Goal: Transaction & Acquisition: Purchase product/service

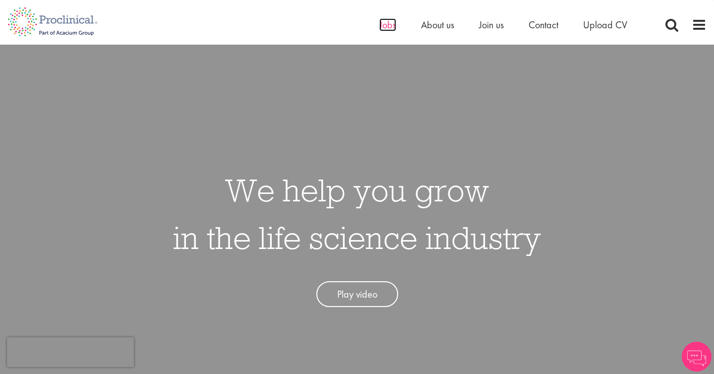
click at [391, 26] on span "Jobs" at bounding box center [387, 24] width 17 height 13
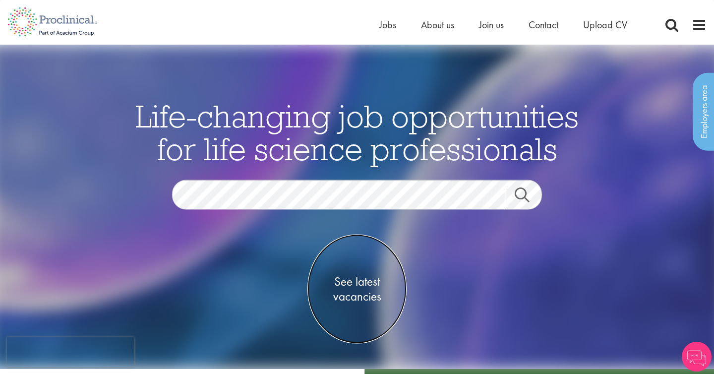
click at [360, 285] on span "See latest vacancies" at bounding box center [356, 289] width 99 height 30
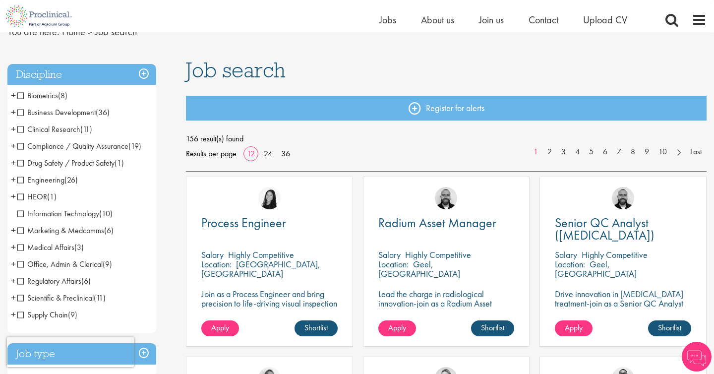
scroll to position [54, 0]
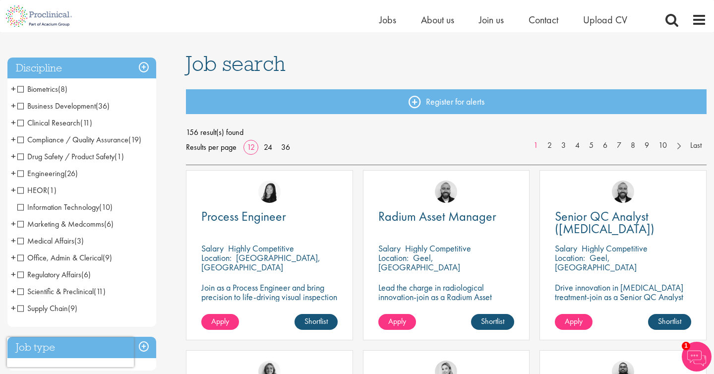
click at [20, 222] on span "Marketing & Medcomms" at bounding box center [60, 224] width 87 height 10
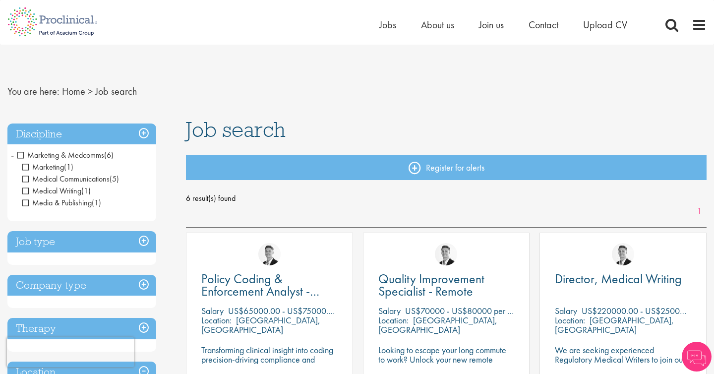
click at [26, 190] on span "Medical Writing" at bounding box center [51, 190] width 59 height 10
click at [26, 203] on span "Media & Publishing" at bounding box center [56, 202] width 69 height 10
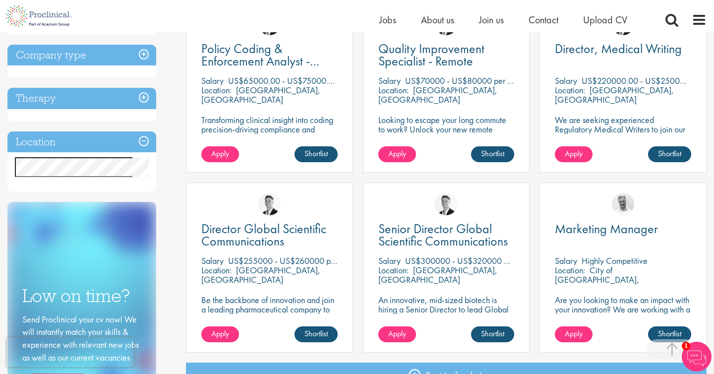
scroll to position [220, 0]
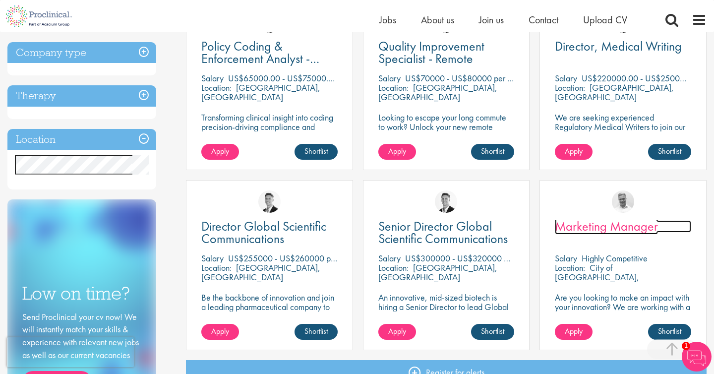
click at [597, 226] on span "Marketing Manager" at bounding box center [606, 226] width 103 height 17
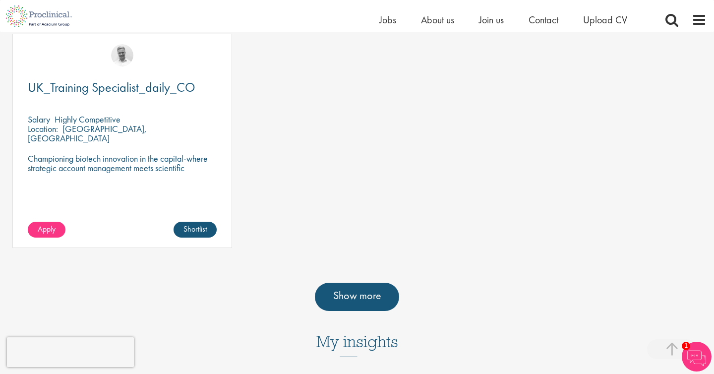
scroll to position [681, 0]
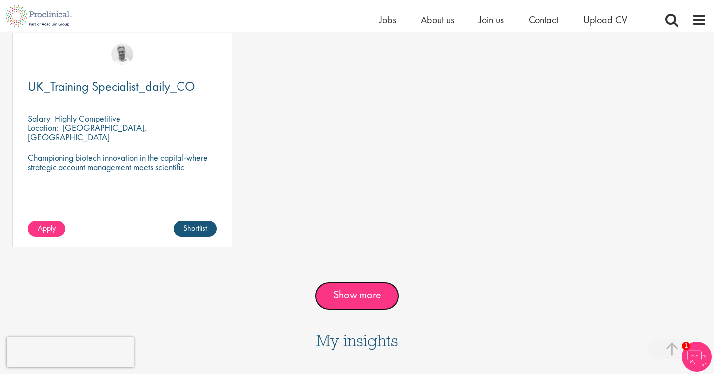
click at [358, 282] on link "Show more" at bounding box center [357, 296] width 84 height 28
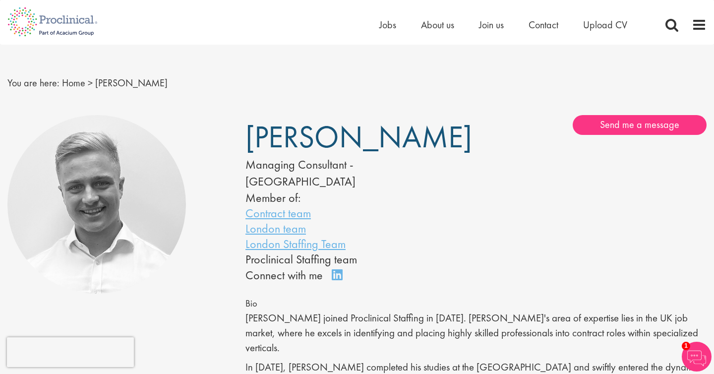
scroll to position [0, 0]
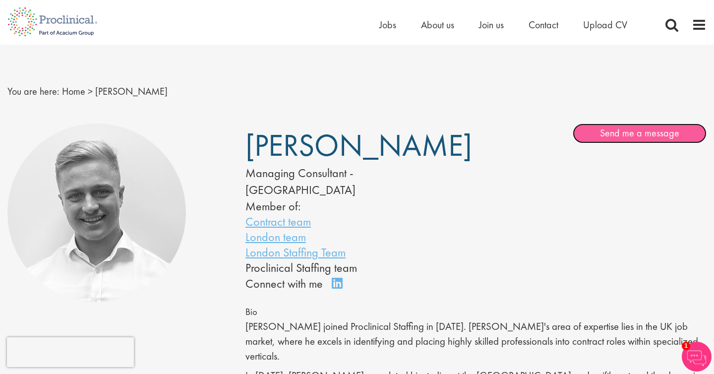
click at [638, 135] on link "Send me a message" at bounding box center [640, 133] width 134 height 20
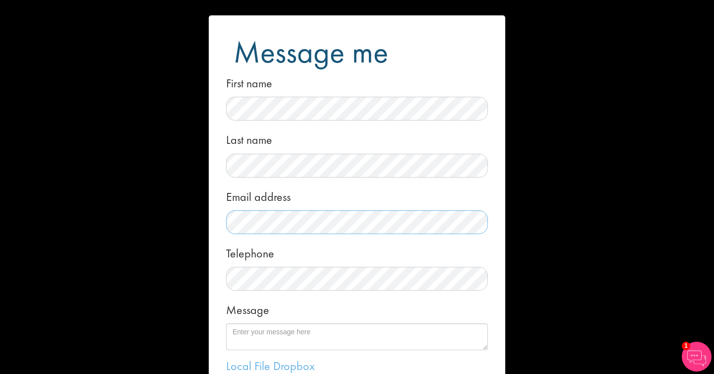
click at [207, 212] on div "Message me First name Last name Email address Telephone Message Local File Drop…" at bounding box center [357, 187] width 714 height 374
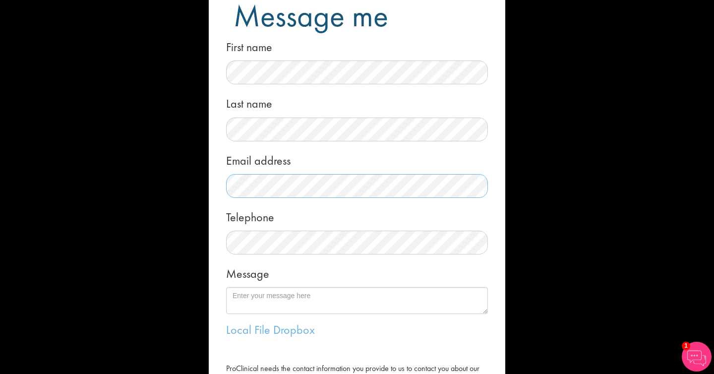
scroll to position [40, 0]
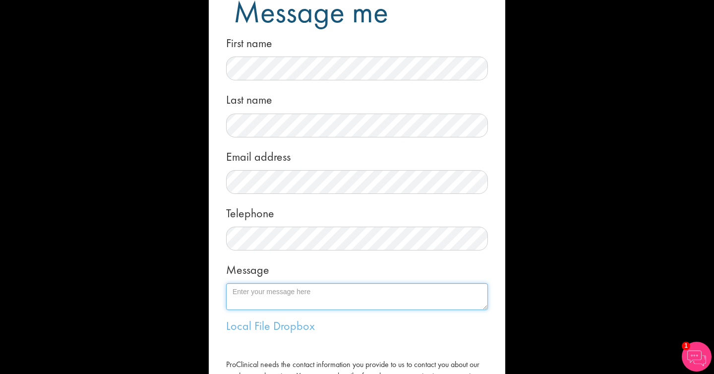
click at [289, 289] on textarea "Message" at bounding box center [357, 296] width 262 height 27
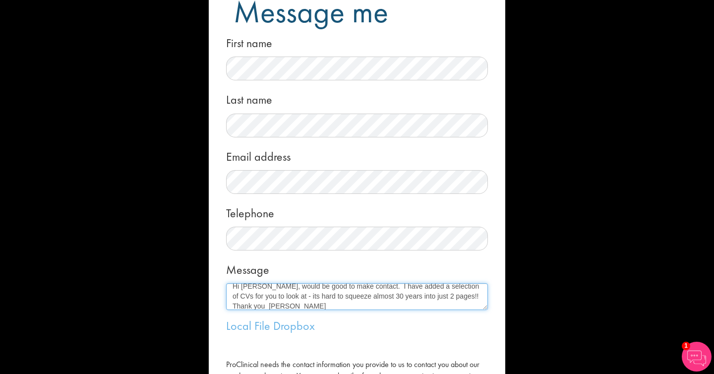
scroll to position [10, 0]
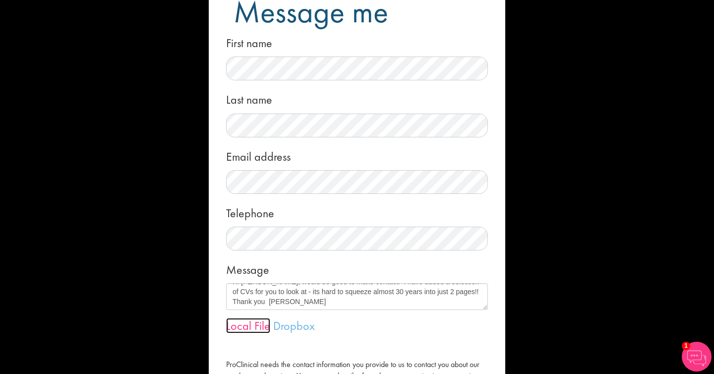
click at [239, 325] on link "Local File" at bounding box center [248, 325] width 44 height 15
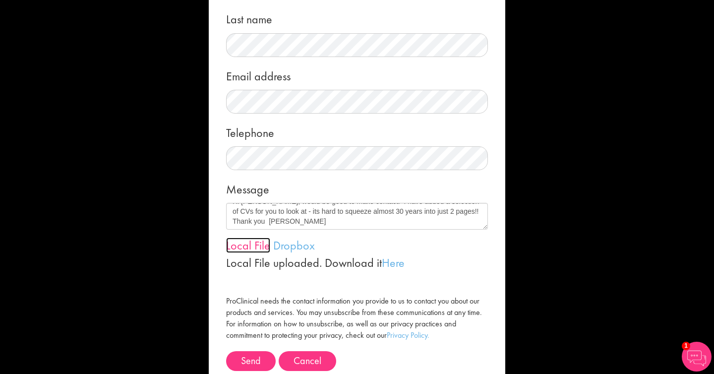
scroll to position [121, 0]
click at [249, 243] on link "Local File" at bounding box center [248, 244] width 44 height 15
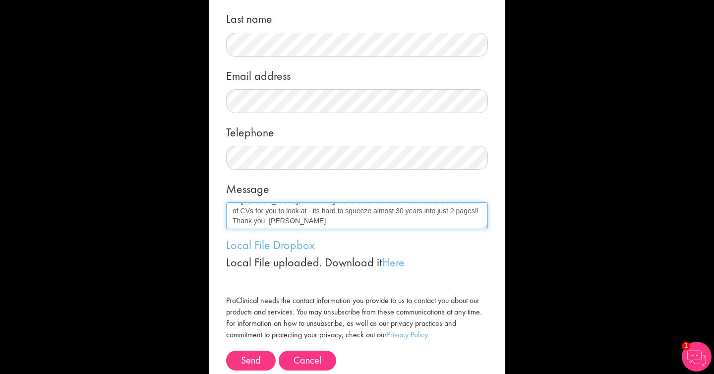
click at [421, 211] on textarea "Hi Joshua, would be good to make contact. I have added a selection of CVs for y…" at bounding box center [357, 215] width 262 height 27
type textarea "Hi Joshua, would be good to make contact. I have added a selection of CVs for y…"
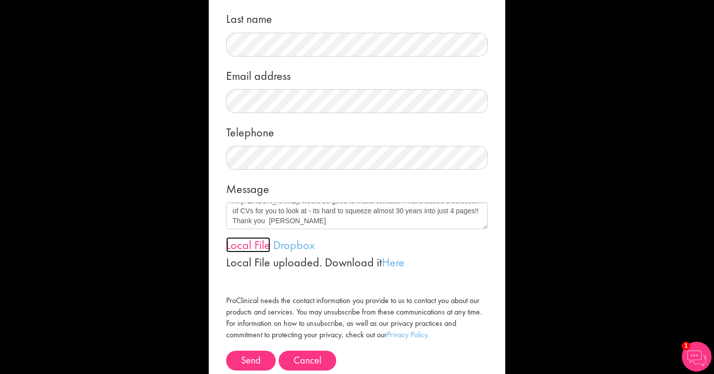
click at [247, 248] on link "Local File" at bounding box center [248, 244] width 44 height 15
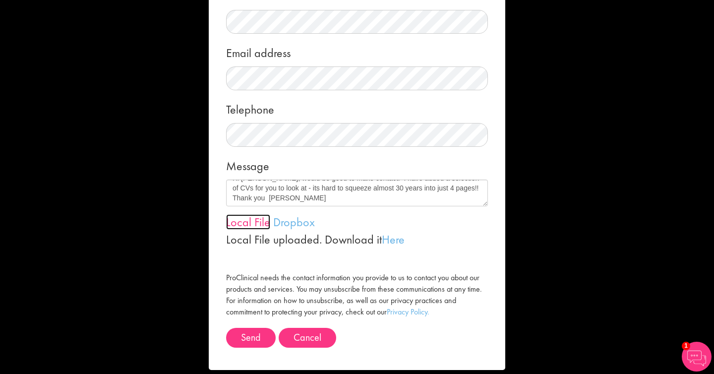
scroll to position [155, 0]
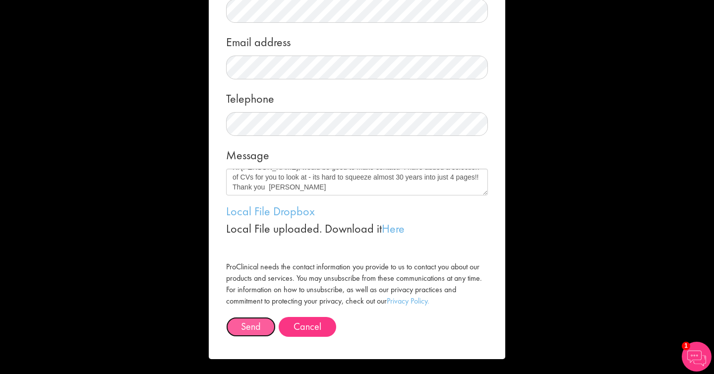
click at [252, 328] on button "Send" at bounding box center [251, 327] width 50 height 20
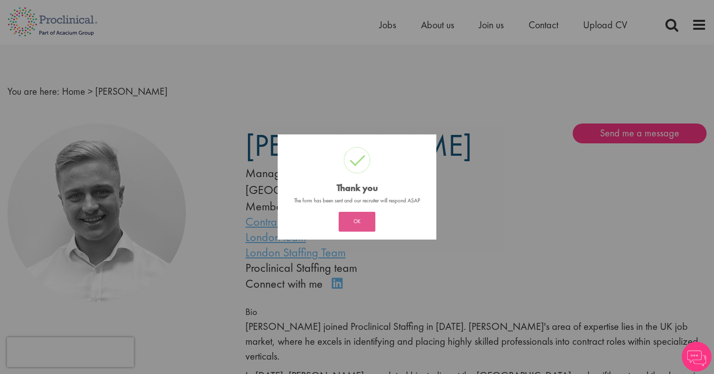
click at [358, 220] on button "OK" at bounding box center [357, 222] width 37 height 20
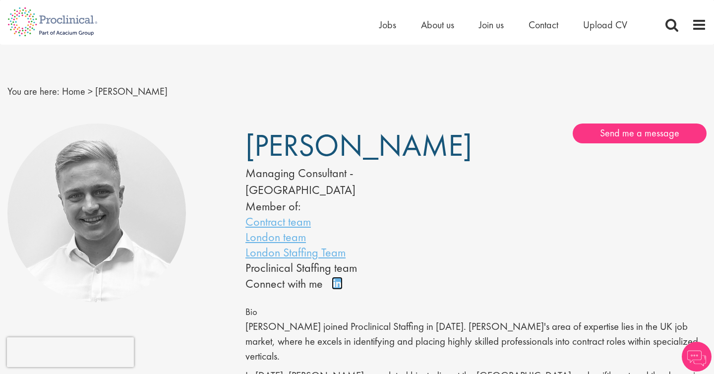
click at [335, 288] on link "Connect on LinkedIn" at bounding box center [340, 288] width 17 height 0
click at [434, 29] on span "About us" at bounding box center [437, 24] width 33 height 13
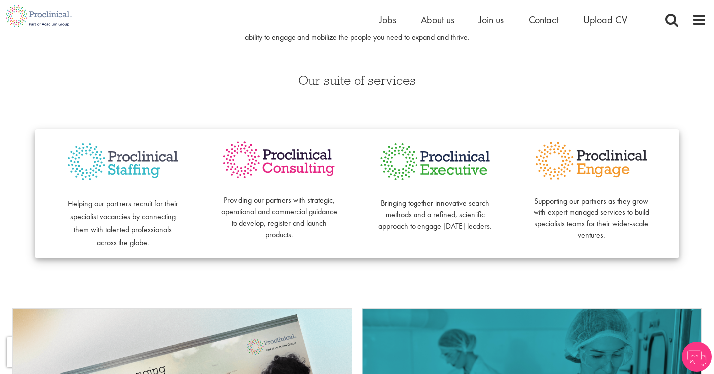
scroll to position [195, 0]
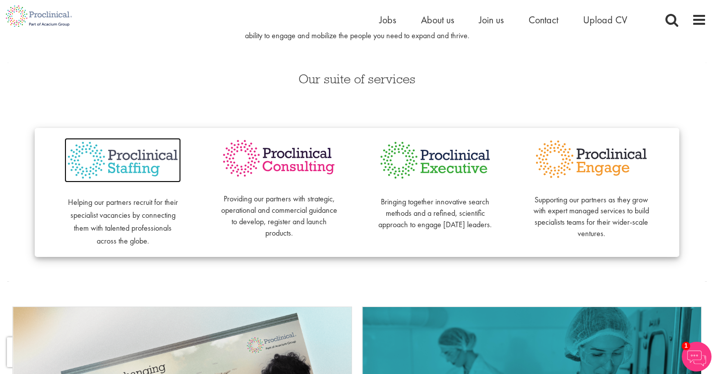
click at [127, 158] on img at bounding box center [122, 160] width 117 height 45
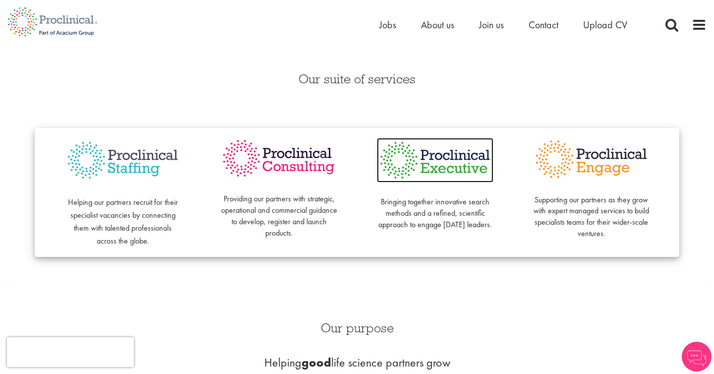
click at [434, 164] on img at bounding box center [435, 160] width 117 height 45
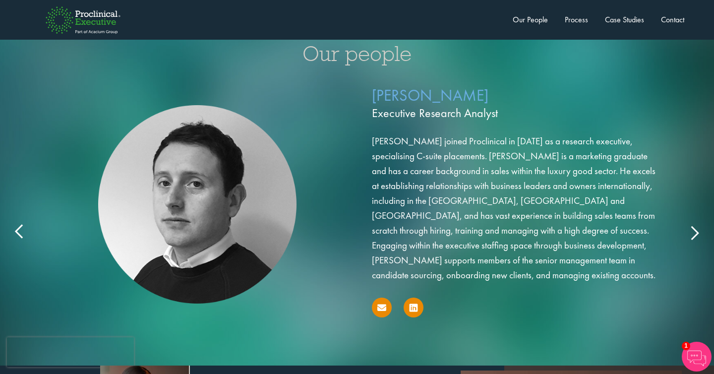
scroll to position [1589, 0]
click at [694, 233] on icon at bounding box center [694, 233] width 0 height 0
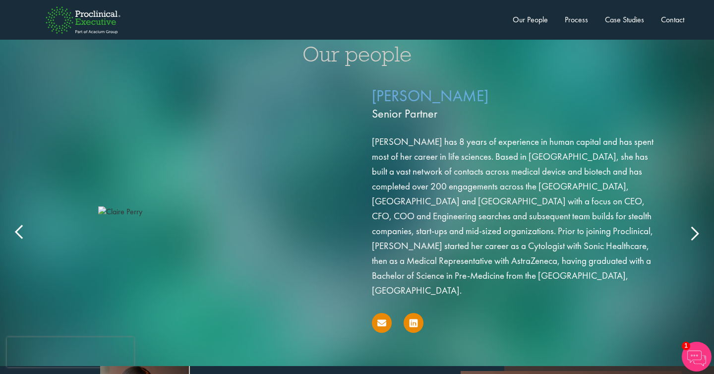
click at [694, 233] on icon at bounding box center [694, 233] width 0 height 0
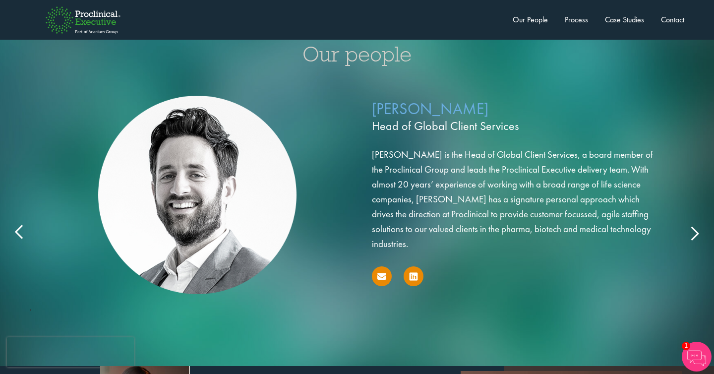
click at [694, 233] on icon at bounding box center [694, 233] width 0 height 0
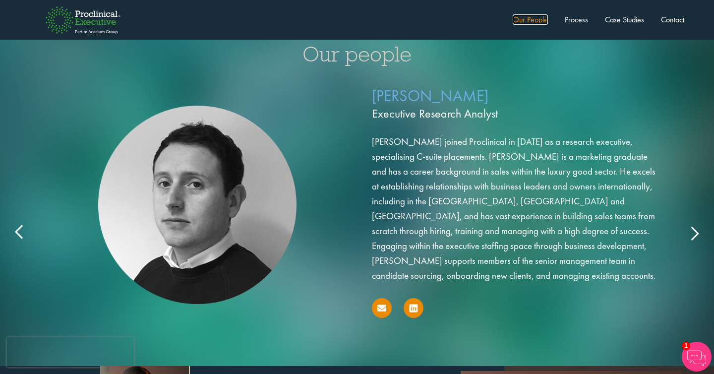
click at [529, 19] on link "Our People" at bounding box center [530, 19] width 35 height 10
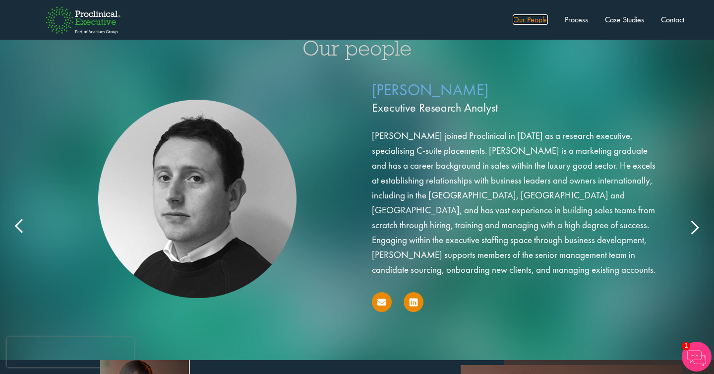
scroll to position [1596, 0]
click at [92, 18] on img at bounding box center [83, 20] width 107 height 58
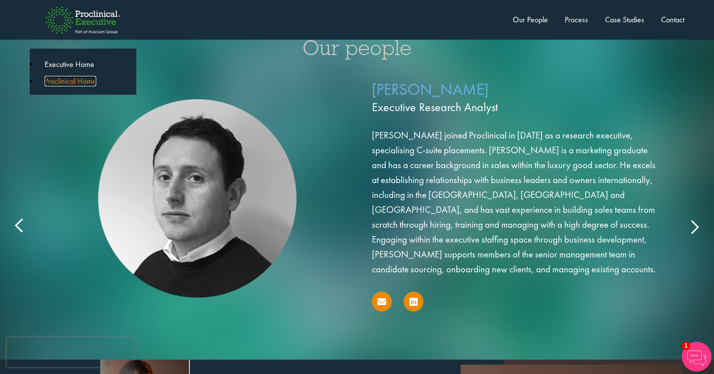
click at [67, 80] on link "Proclinical Home" at bounding box center [71, 81] width 52 height 10
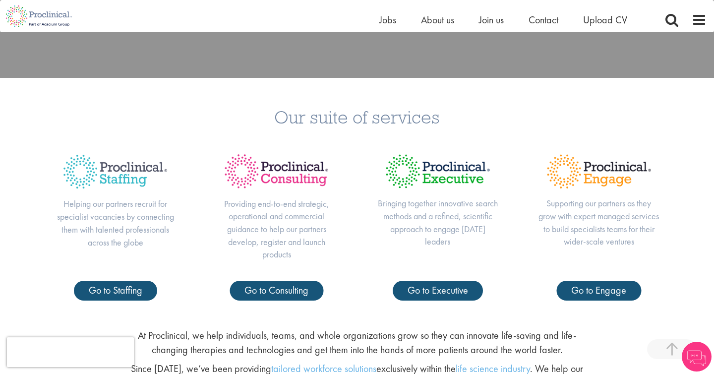
scroll to position [345, 0]
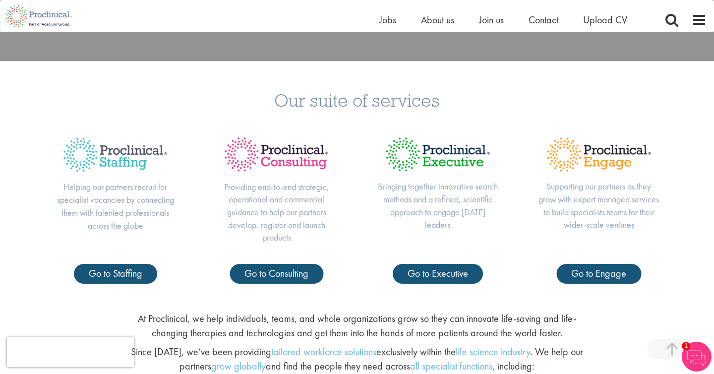
click at [110, 152] on img at bounding box center [115, 155] width 121 height 52
click at [115, 271] on span "Go to Staffing" at bounding box center [116, 273] width 54 height 13
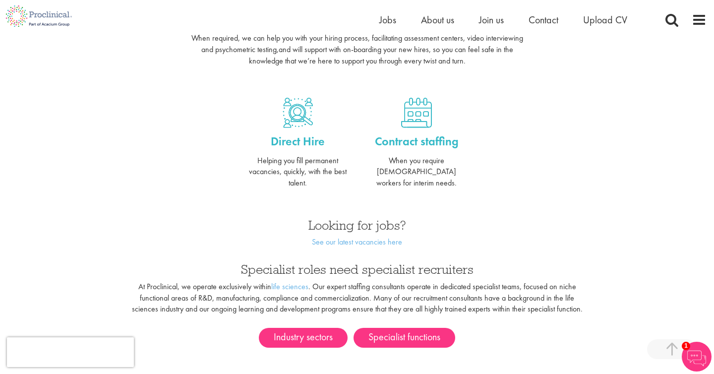
scroll to position [379, 0]
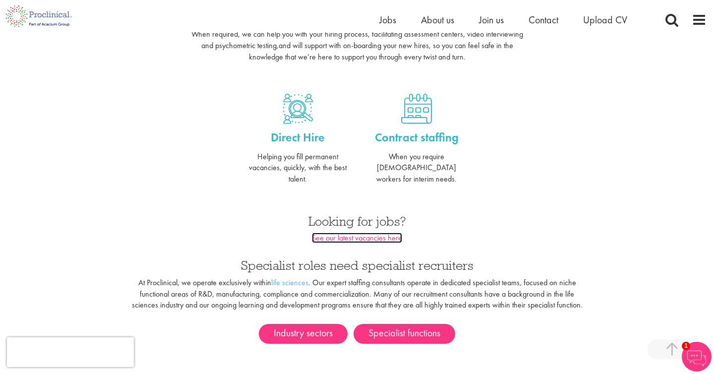
click at [333, 233] on link "See our latest vacancies here" at bounding box center [357, 238] width 90 height 10
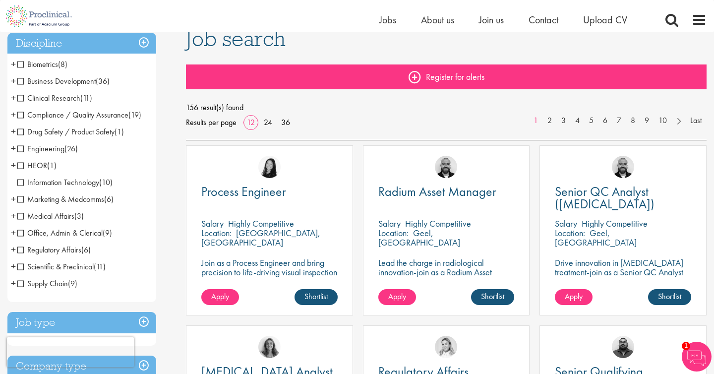
scroll to position [85, 0]
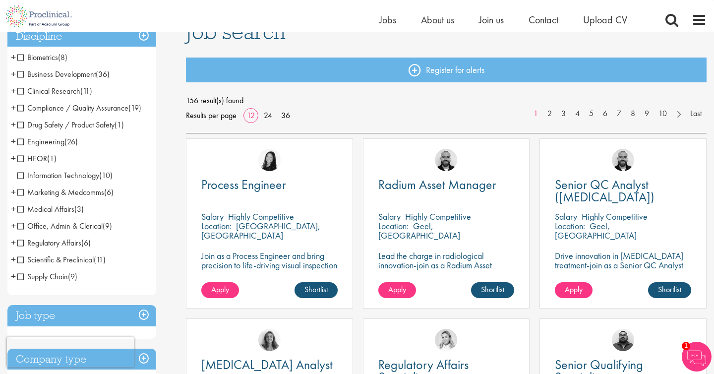
click at [20, 192] on span "Marketing & Medcomms" at bounding box center [60, 192] width 87 height 10
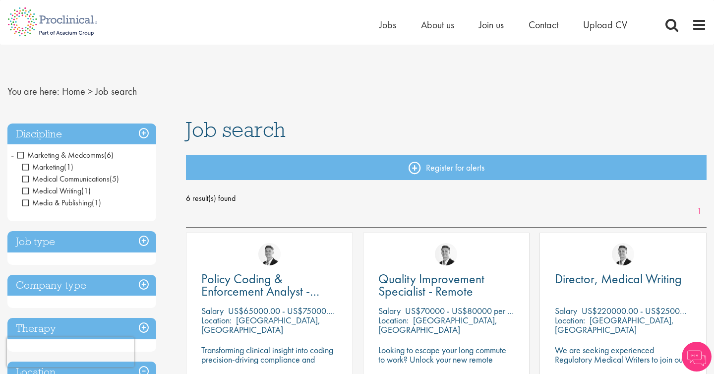
click at [25, 181] on span "Medical Communications" at bounding box center [65, 179] width 87 height 10
click at [25, 187] on span "Medical Writing" at bounding box center [51, 190] width 59 height 10
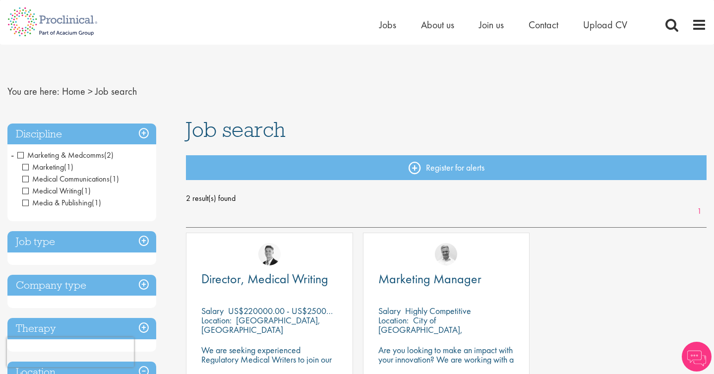
click at [25, 200] on span "Media & Publishing" at bounding box center [56, 202] width 69 height 10
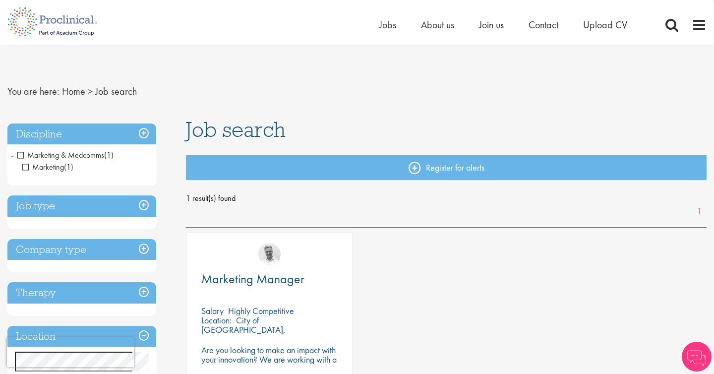
click at [143, 130] on h3 "Discipline" at bounding box center [81, 133] width 149 height 21
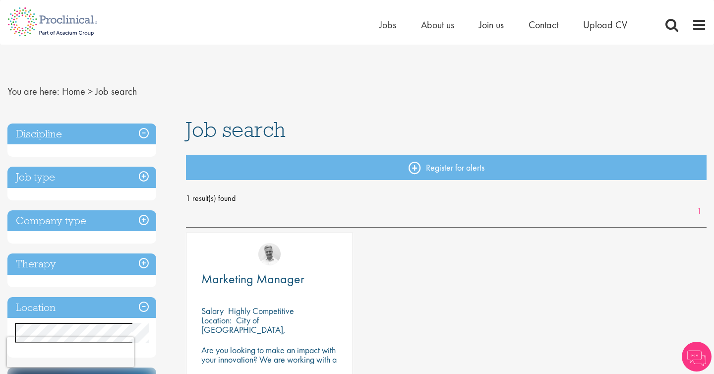
click at [143, 130] on h3 "Discipline" at bounding box center [81, 133] width 149 height 21
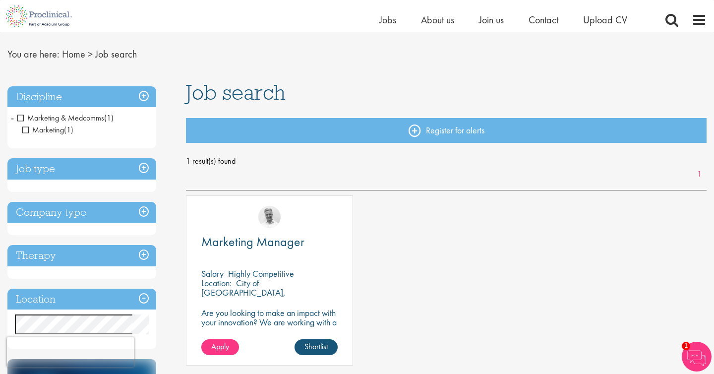
scroll to position [24, 0]
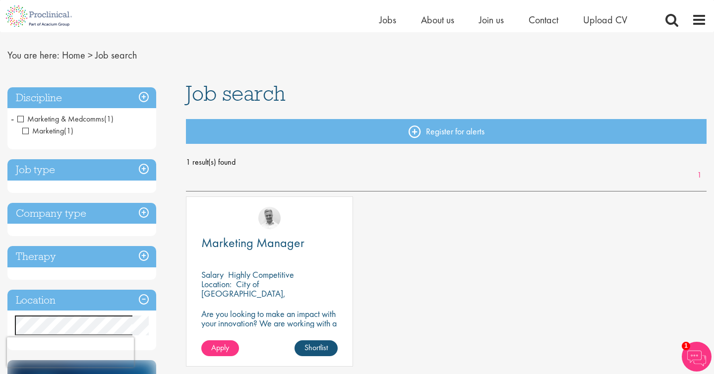
click at [690, 347] on img at bounding box center [697, 357] width 30 height 30
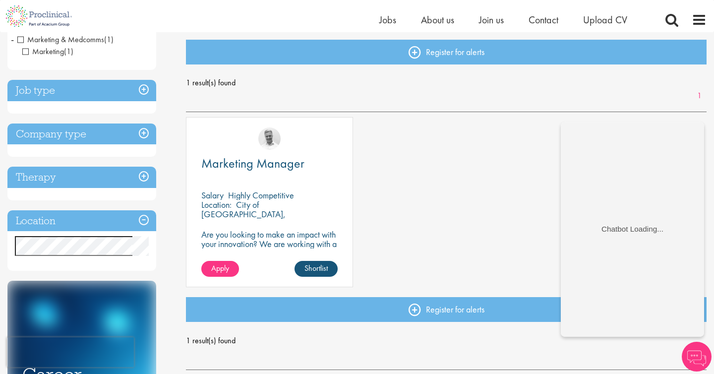
scroll to position [117, 0]
